Goal: Find specific page/section: Find specific page/section

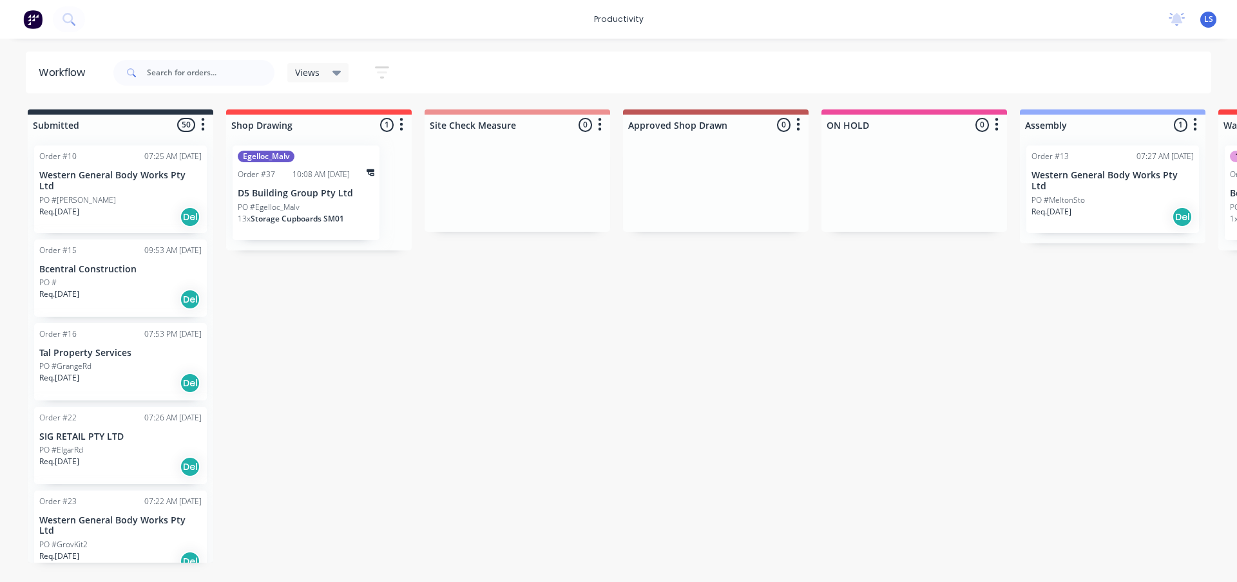
click at [30, 19] on img at bounding box center [32, 19] width 19 height 19
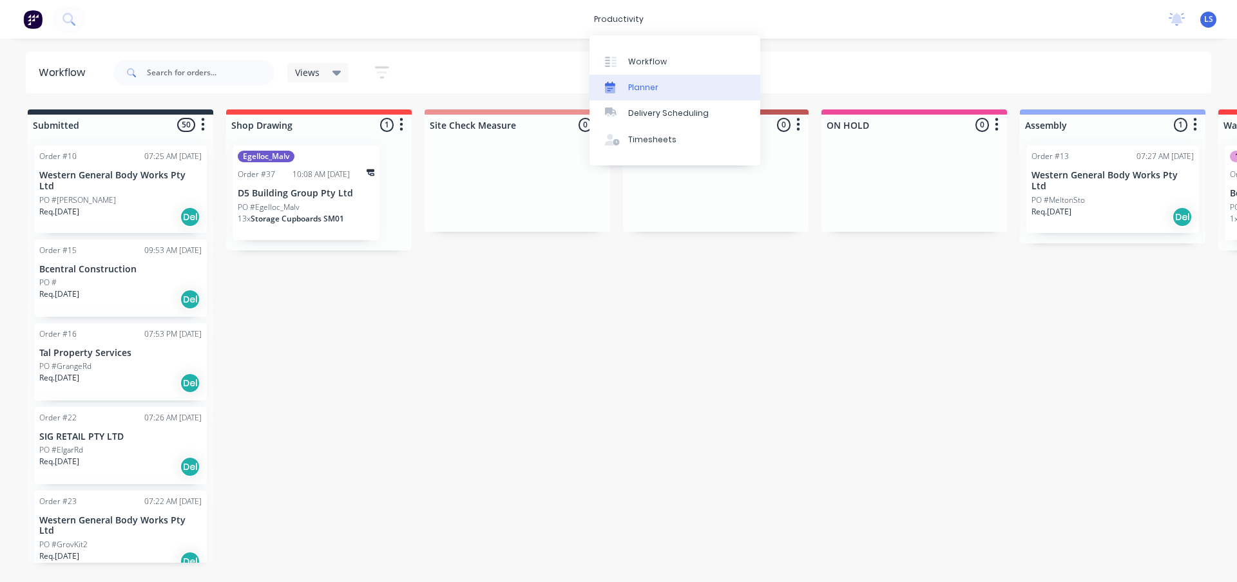
click at [637, 84] on div "Planner" at bounding box center [643, 88] width 30 height 12
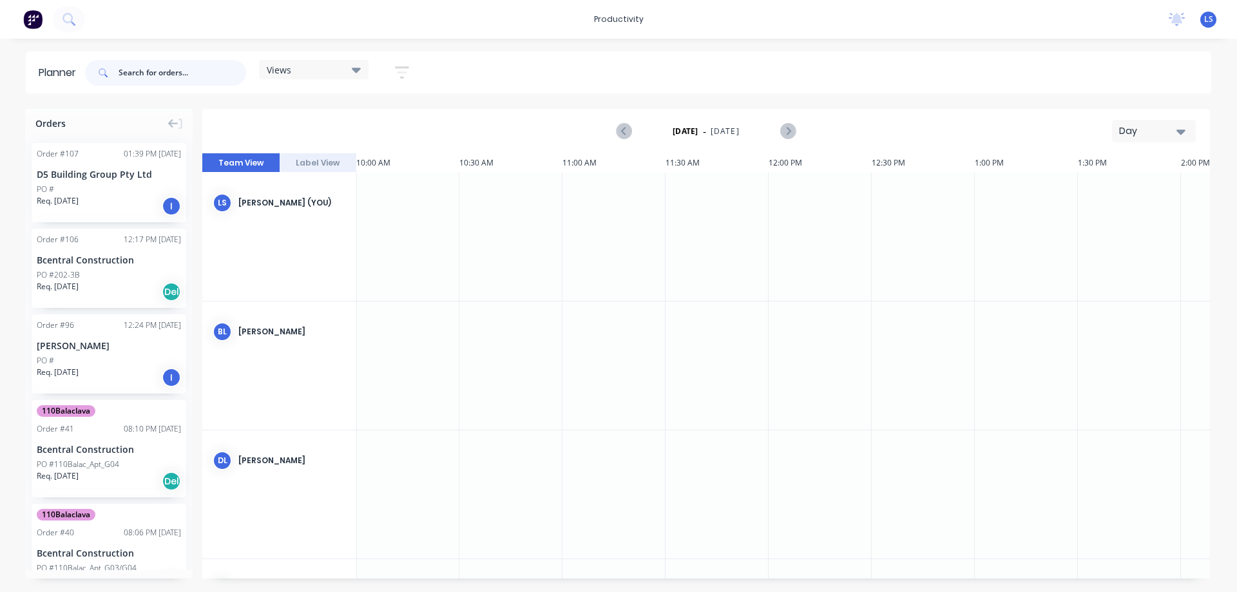
click at [172, 75] on input "text" at bounding box center [183, 73] width 128 height 26
type input "[PERSON_NAME]"
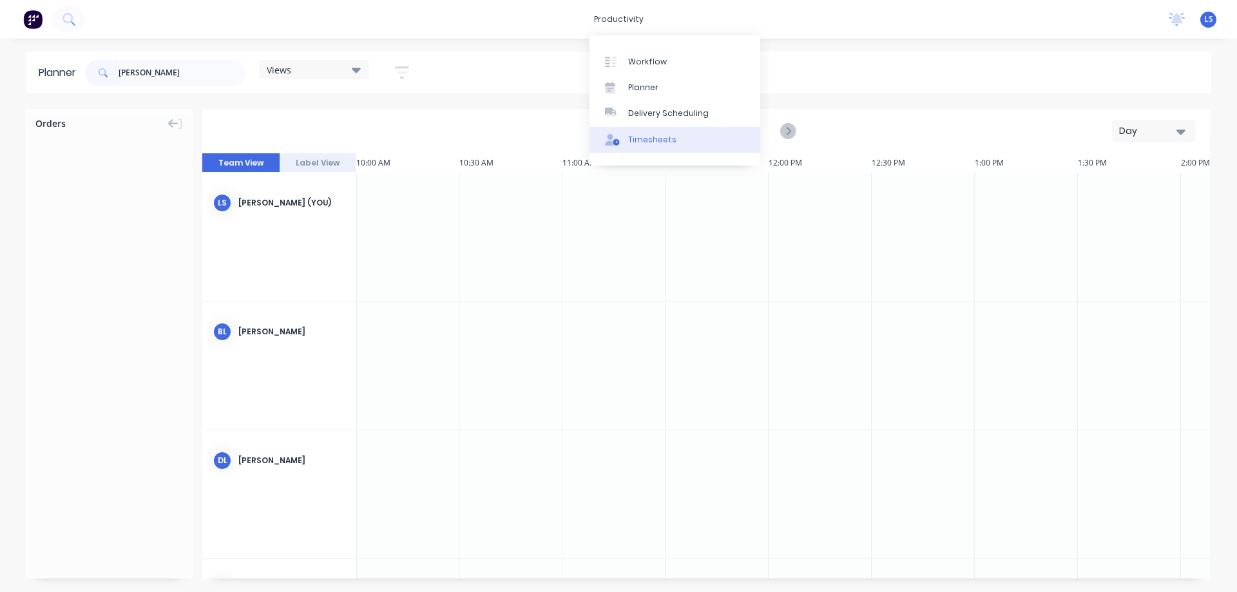
click at [659, 145] on div "Timesheets" at bounding box center [652, 140] width 48 height 12
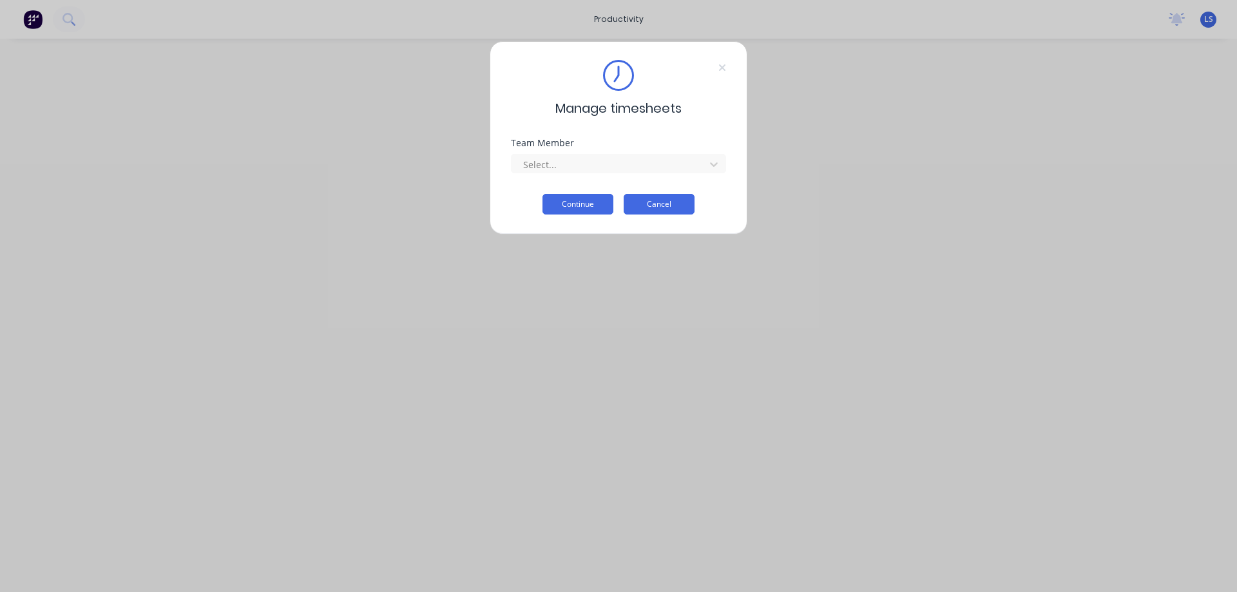
click at [669, 207] on button "Cancel" at bounding box center [659, 204] width 71 height 21
